Goal: Entertainment & Leisure: Consume media (video, audio)

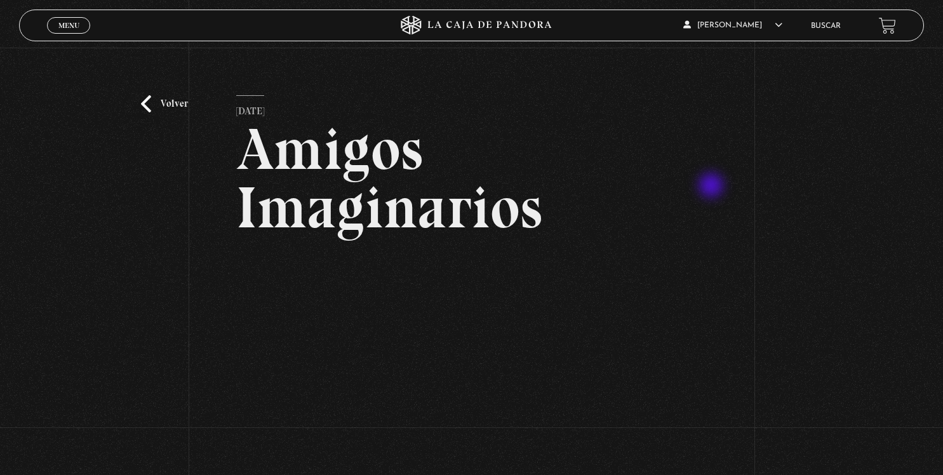
scroll to position [134, 0]
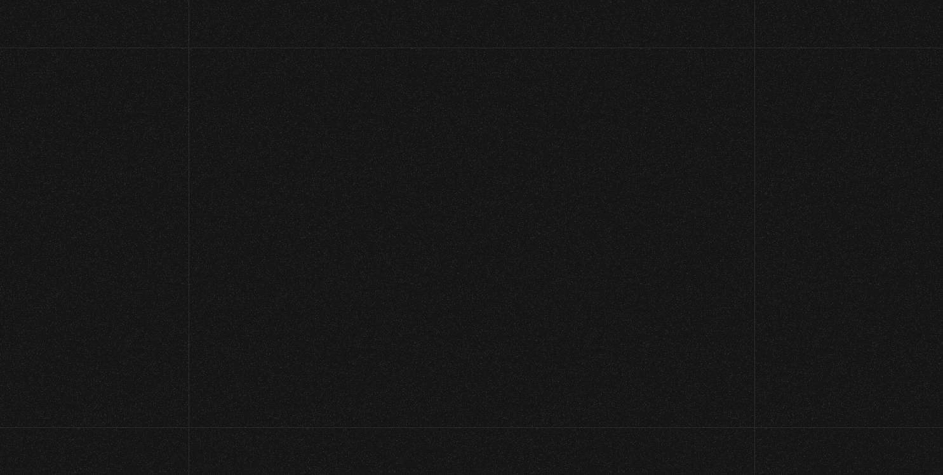
scroll to position [536, 0]
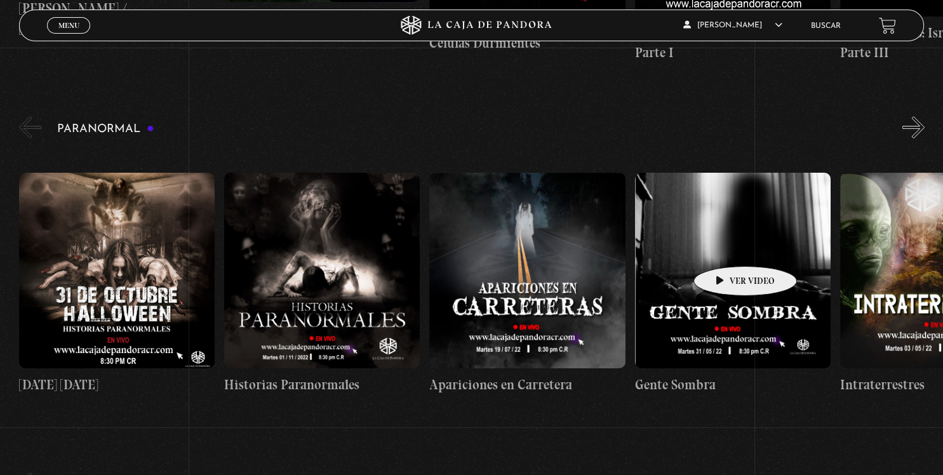
click at [725, 248] on figure at bounding box center [732, 270] width 195 height 195
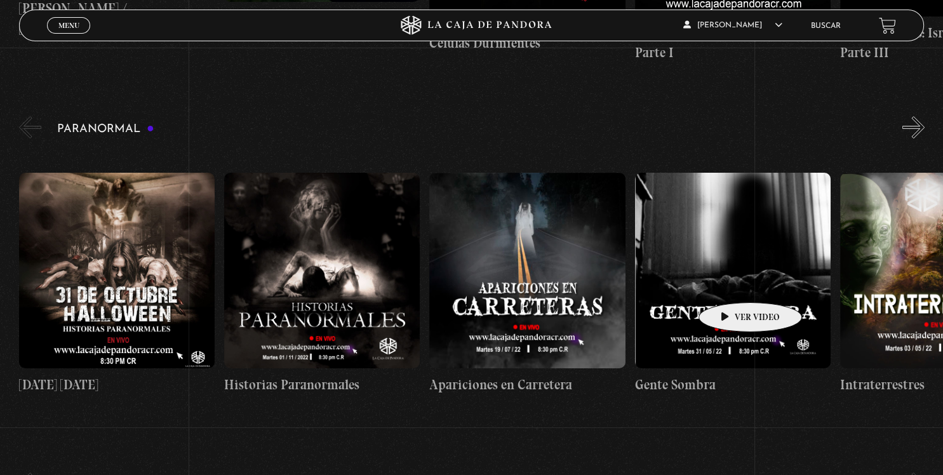
click at [730, 285] on figure at bounding box center [732, 270] width 195 height 195
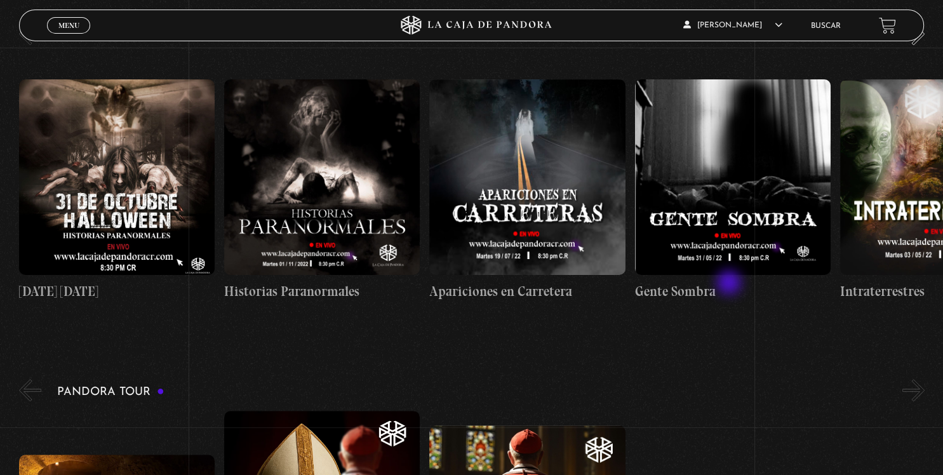
scroll to position [603, 0]
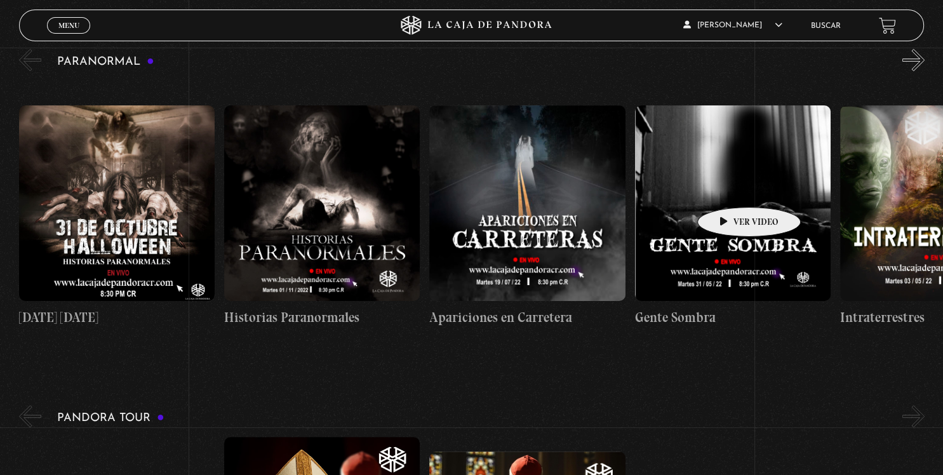
click at [729, 189] on figure at bounding box center [732, 202] width 195 height 195
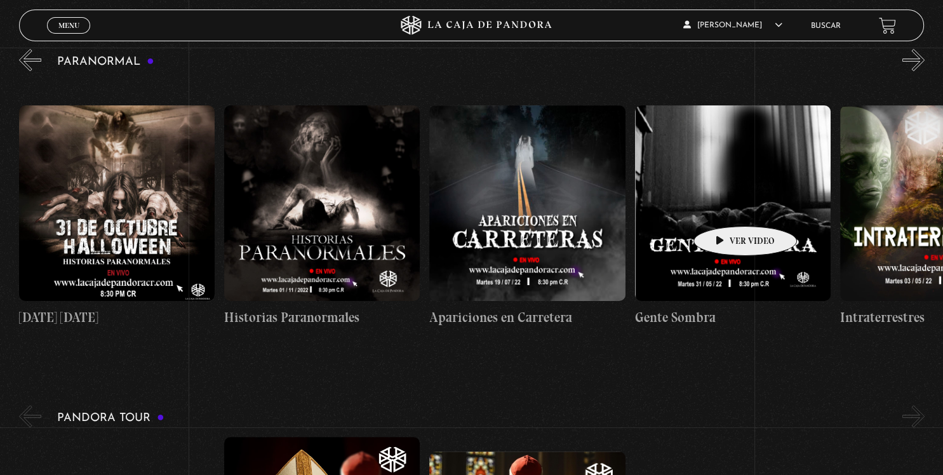
click at [725, 207] on figure at bounding box center [732, 202] width 195 height 195
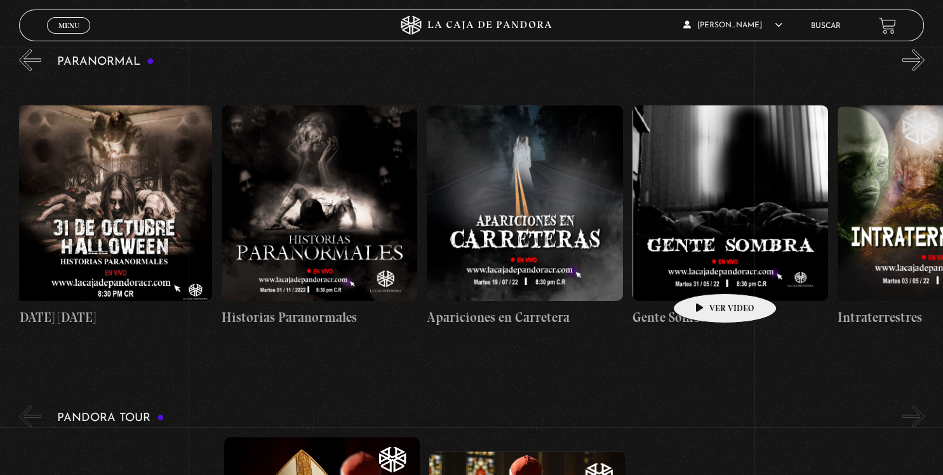
click at [704, 274] on figure at bounding box center [729, 202] width 195 height 195
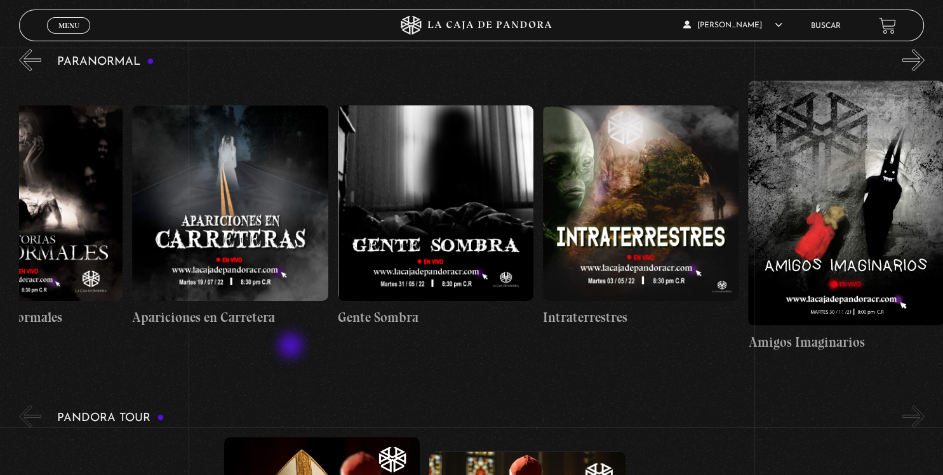
scroll to position [0, 315]
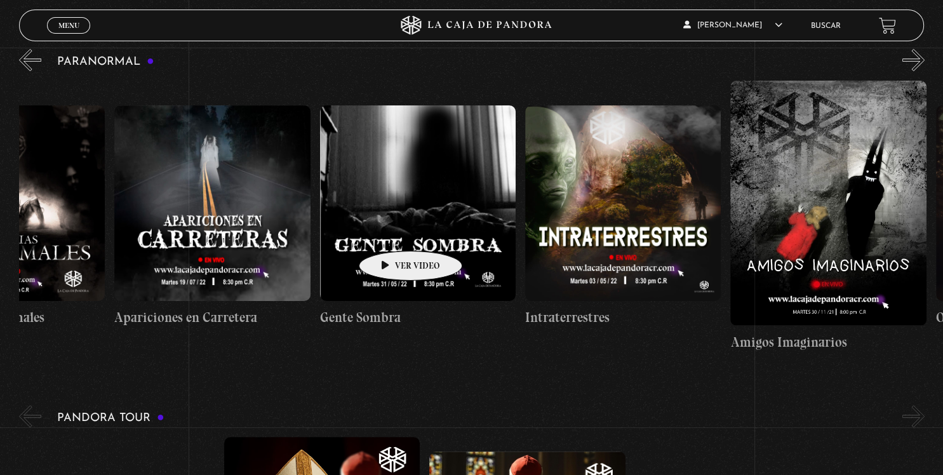
click at [389, 224] on figure at bounding box center [417, 202] width 195 height 195
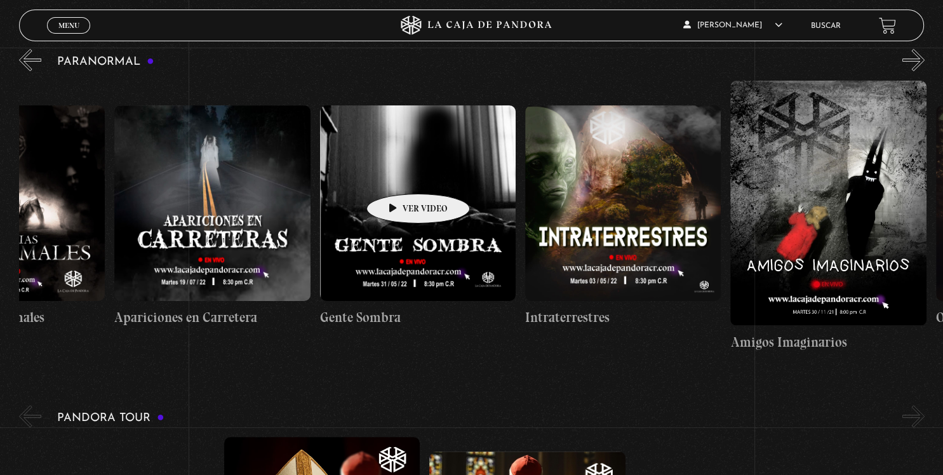
click at [398, 175] on figure at bounding box center [417, 202] width 195 height 195
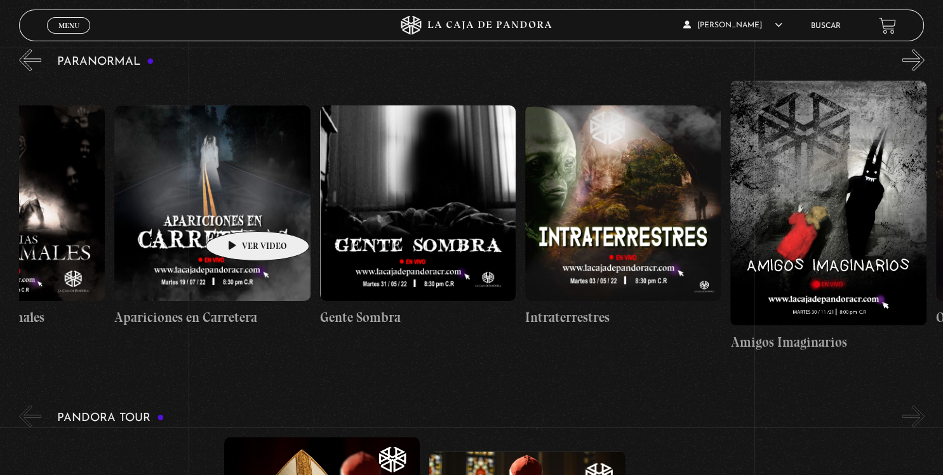
click at [237, 212] on figure at bounding box center [211, 202] width 195 height 195
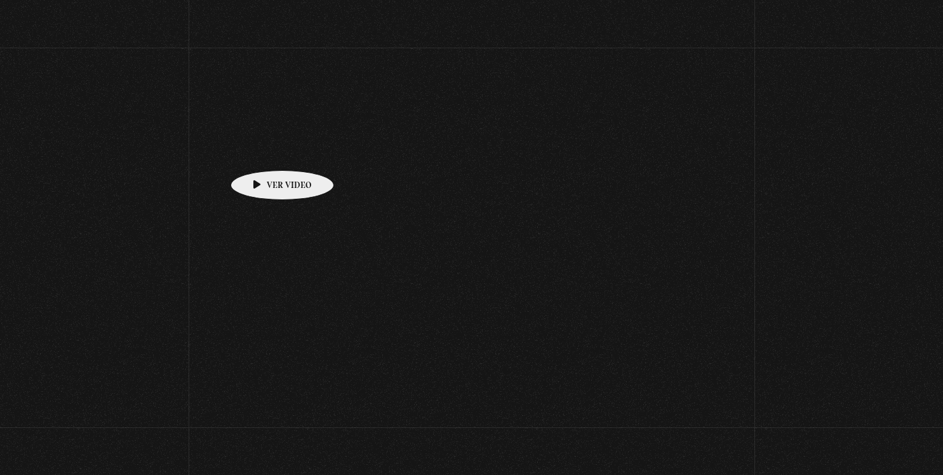
scroll to position [603, 0]
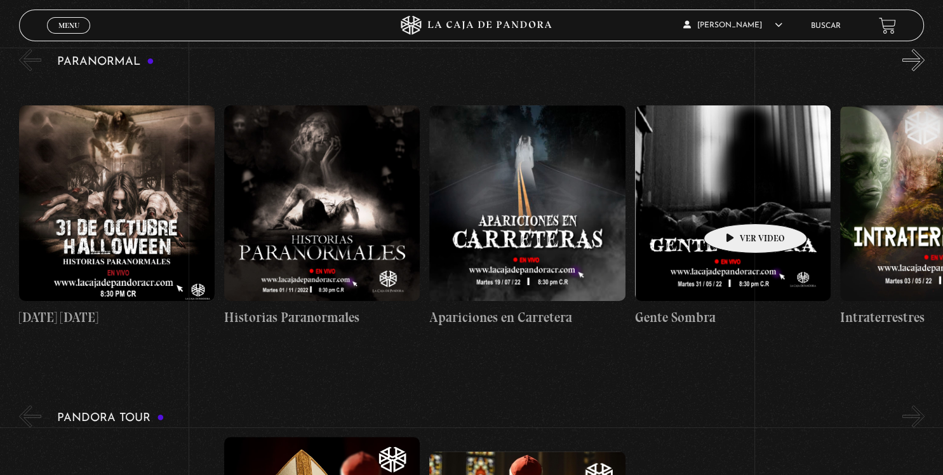
click at [735, 204] on figure at bounding box center [732, 202] width 195 height 195
